Goal: Information Seeking & Learning: Learn about a topic

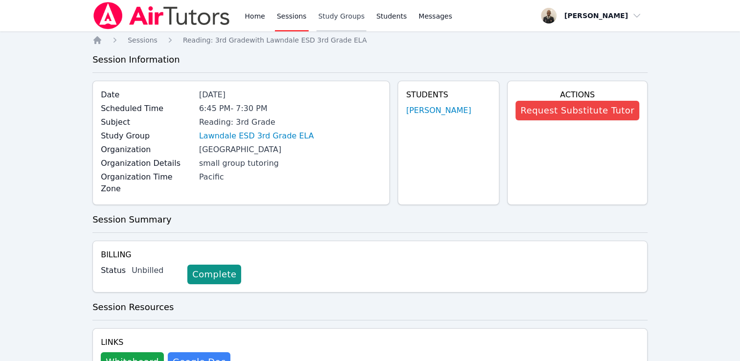
click at [317, 24] on link "Study Groups" at bounding box center [342, 15] width 50 height 31
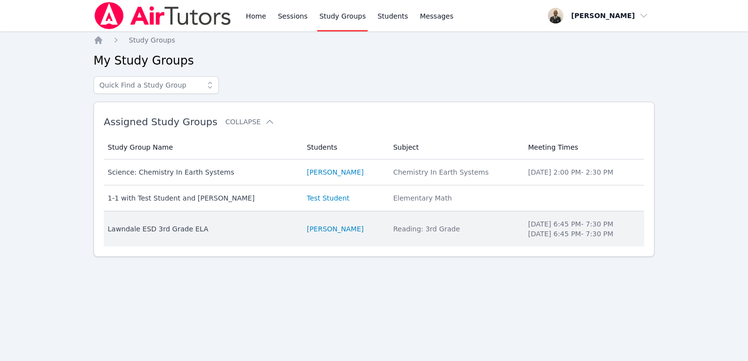
click at [184, 236] on td "Study Group Name [PERSON_NAME] ESD 3rd Grade ELA" at bounding box center [202, 228] width 197 height 35
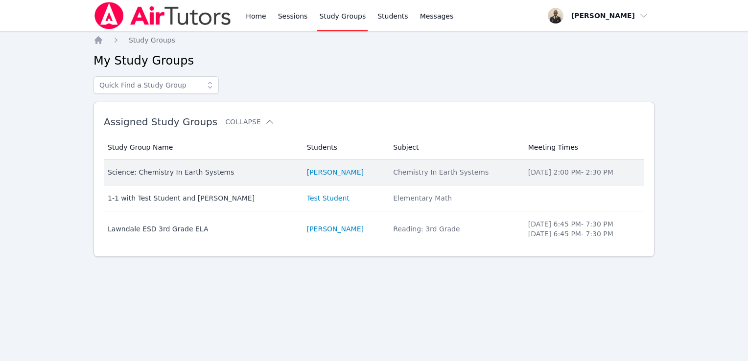
click at [186, 177] on td "Study Group Name Science: Chemistry In Earth Systems" at bounding box center [202, 173] width 197 height 26
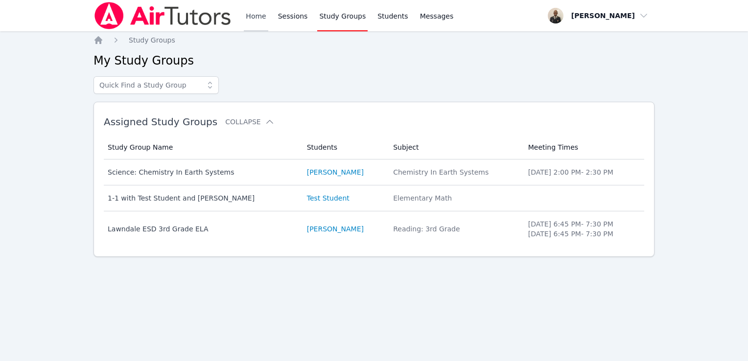
click at [257, 25] on link "Home" at bounding box center [256, 15] width 24 height 31
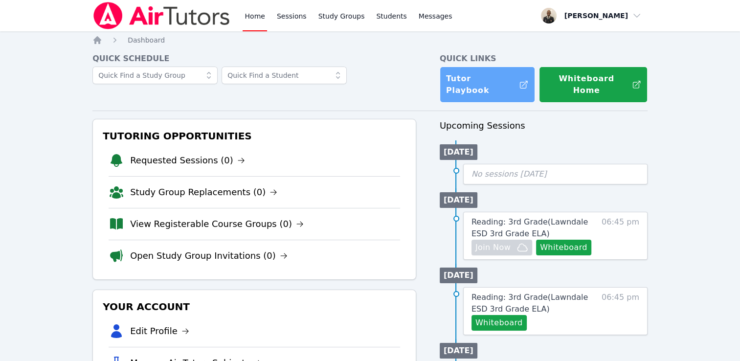
click at [482, 77] on link "Tutor Playbook" at bounding box center [487, 85] width 95 height 36
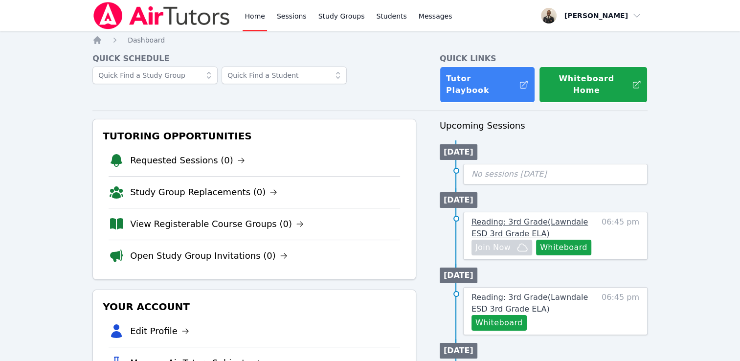
click at [532, 220] on link "Reading: 3rd Grade ( Lawndale ESD 3rd Grade ELA )" at bounding box center [535, 227] width 126 height 23
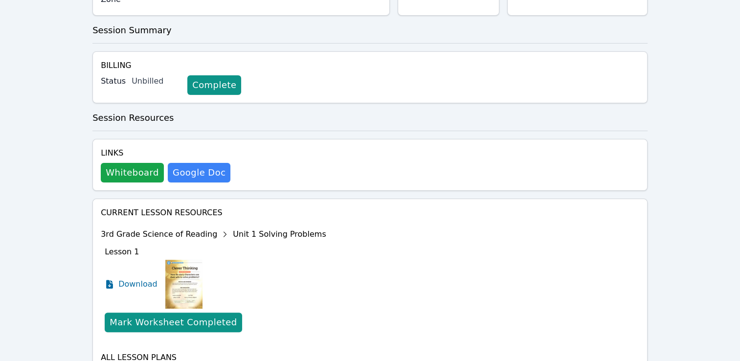
scroll to position [242, 0]
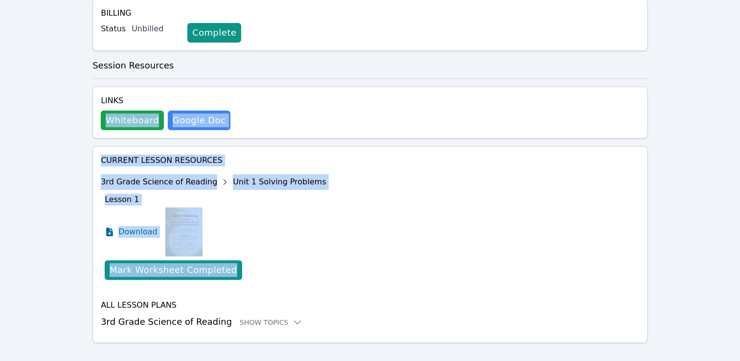
drag, startPoint x: 739, startPoint y: 155, endPoint x: 749, endPoint y: 81, distance: 74.1
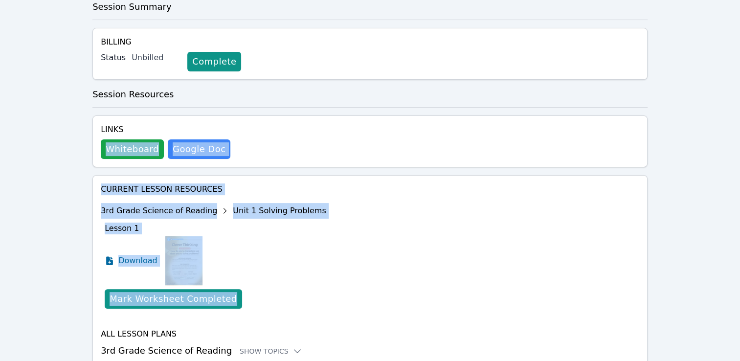
scroll to position [189, 0]
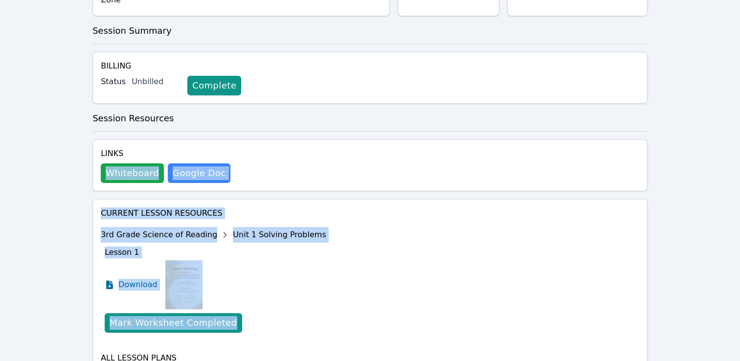
click at [706, 153] on div "Home Sessions Study Groups Students Messages Open user menu [PERSON_NAME] Open …" at bounding box center [370, 119] width 740 height 616
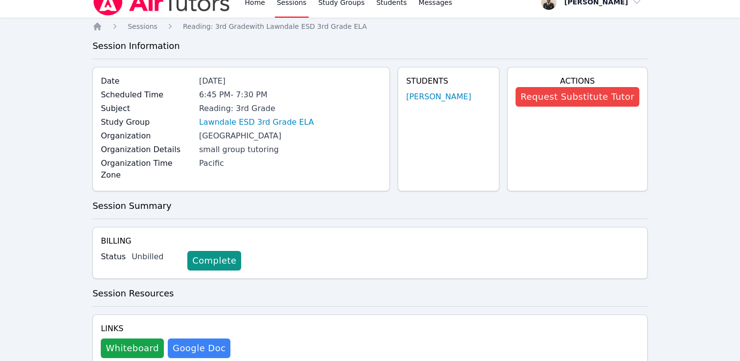
scroll to position [0, 0]
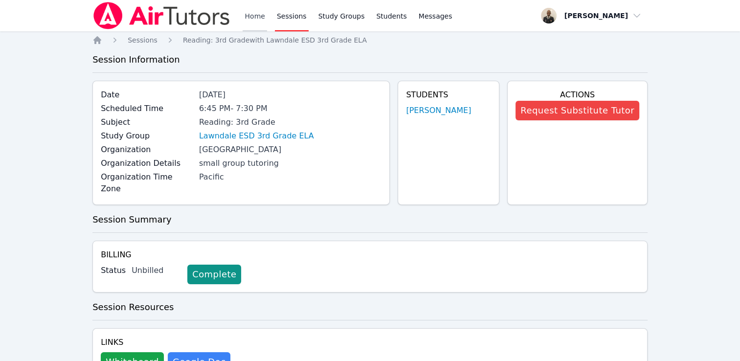
click at [248, 24] on link "Home" at bounding box center [255, 15] width 24 height 31
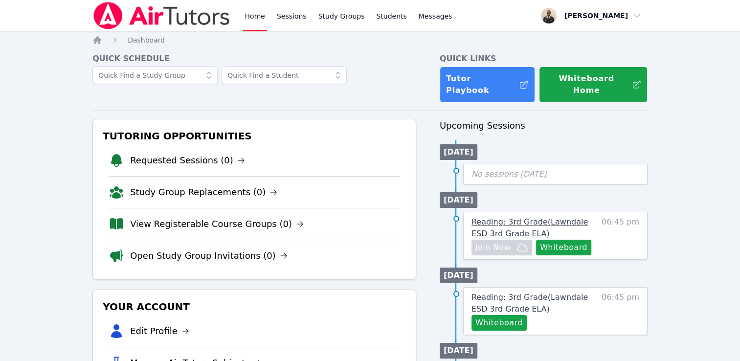
click at [499, 217] on span "Reading: 3rd Grade ( Lawndale ESD 3rd Grade ELA )" at bounding box center [530, 227] width 116 height 21
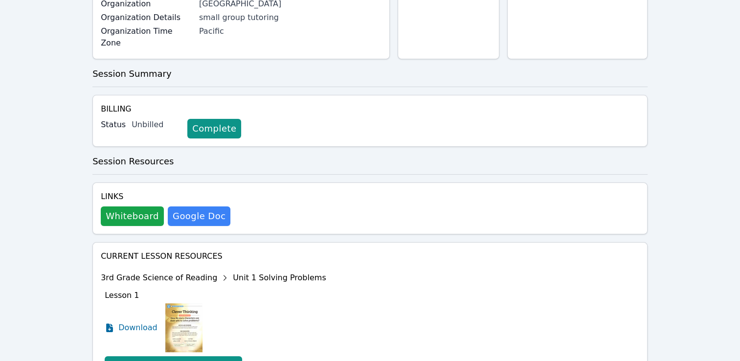
scroll to position [147, 0]
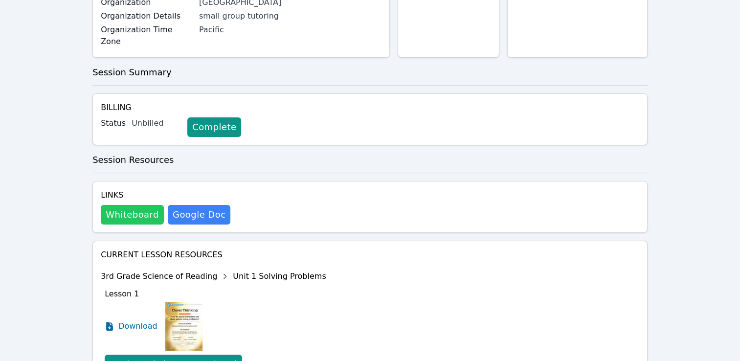
click at [143, 208] on button "Whiteboard" at bounding box center [132, 215] width 63 height 20
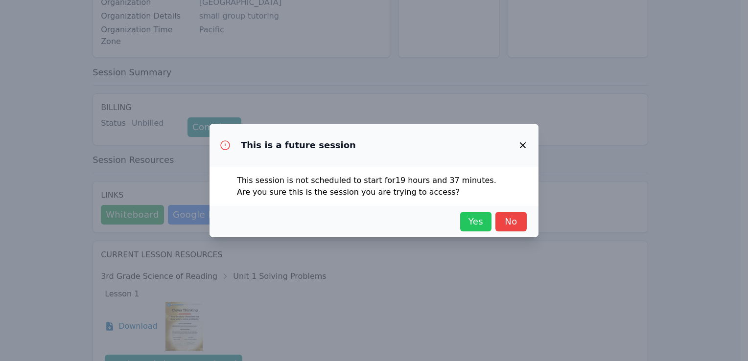
click at [482, 222] on span "Yes" at bounding box center [476, 222] width 22 height 14
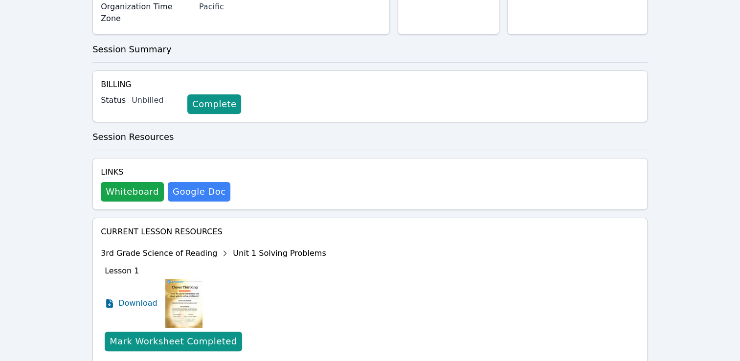
scroll to position [166, 0]
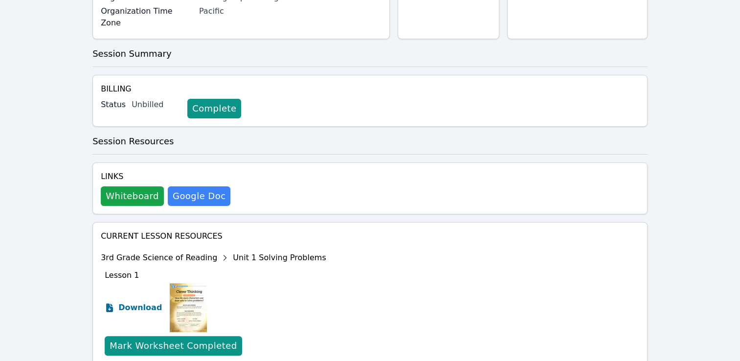
click at [127, 302] on span "Download" at bounding box center [140, 308] width 44 height 12
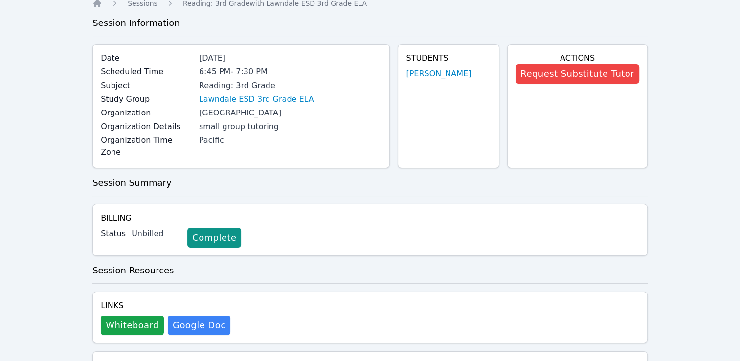
scroll to position [0, 0]
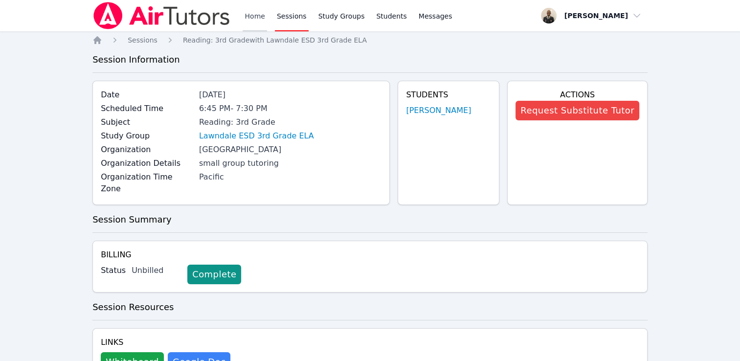
click at [261, 24] on link "Home" at bounding box center [255, 15] width 24 height 31
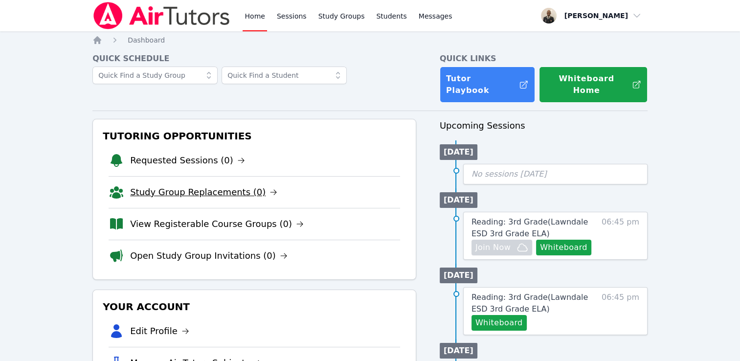
click at [247, 185] on link "Study Group Replacements (0)" at bounding box center [203, 192] width 147 height 14
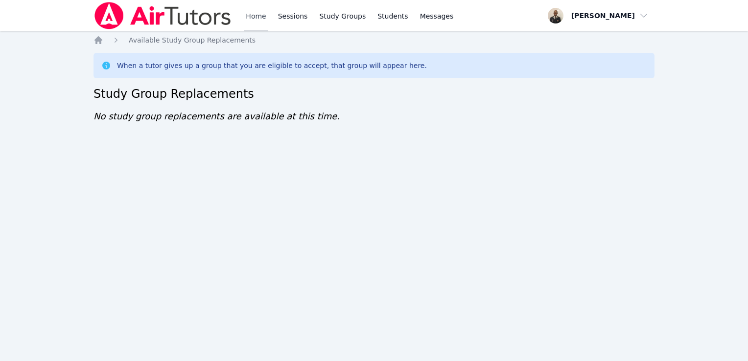
click at [257, 10] on link "Home" at bounding box center [256, 15] width 24 height 31
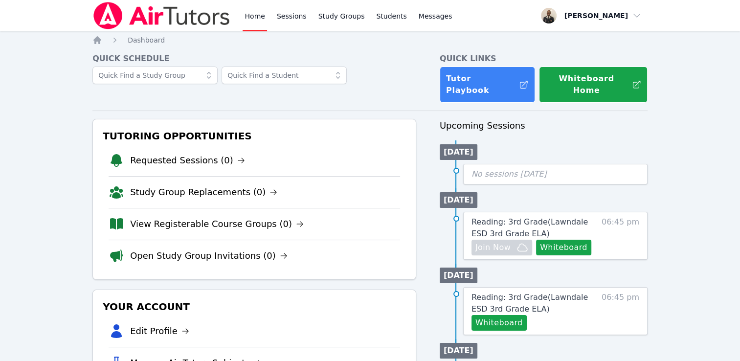
click at [265, 220] on li "View Registerable Course Groups (0)" at bounding box center [255, 224] width 292 height 32
click at [267, 217] on link "View Registerable Course Groups (0)" at bounding box center [217, 224] width 174 height 14
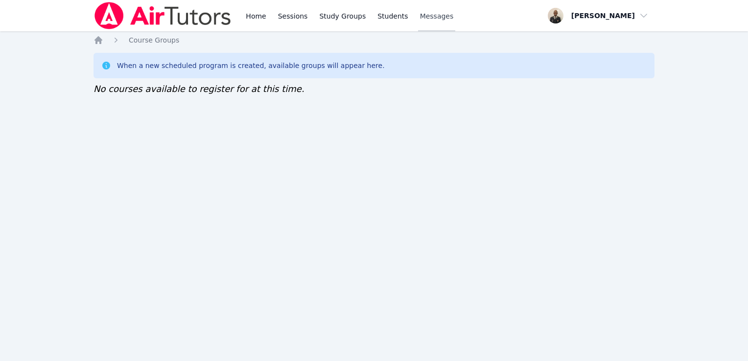
click at [425, 15] on span "Messages" at bounding box center [437, 16] width 34 height 10
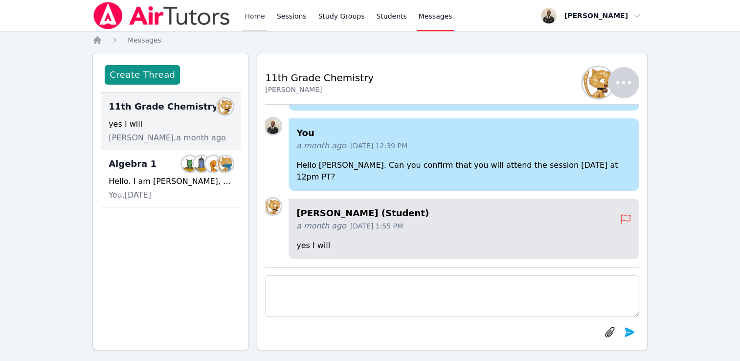
click at [257, 12] on link "Home" at bounding box center [255, 15] width 24 height 31
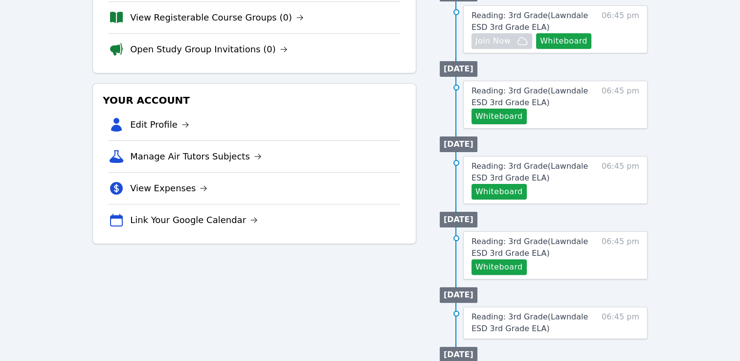
scroll to position [169, 0]
